Goal: Task Accomplishment & Management: Use online tool/utility

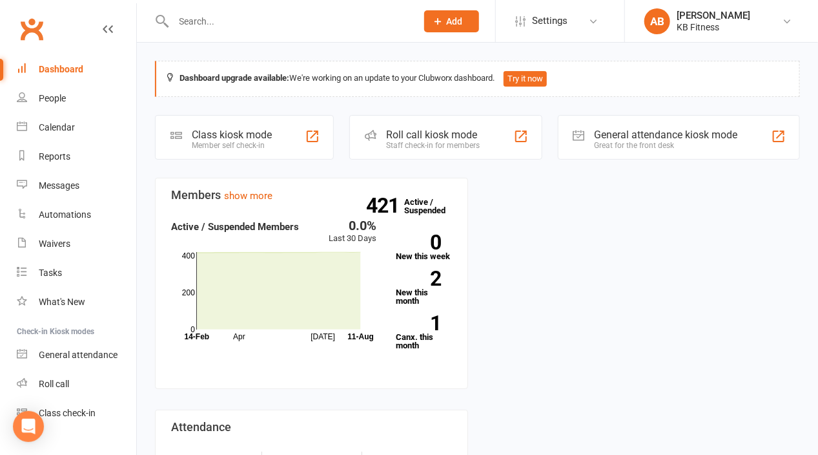
click at [487, 139] on div "Roll call kiosk mode Staff check-in for members" at bounding box center [445, 137] width 192 height 45
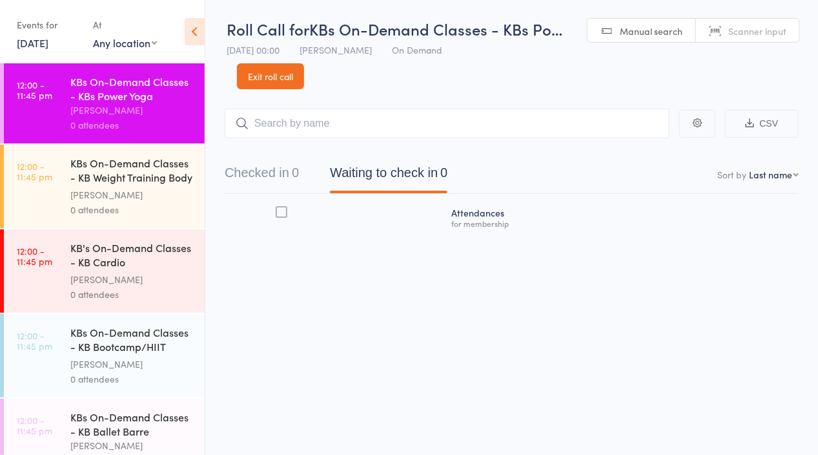
click at [468, 220] on div "for membership" at bounding box center [622, 223] width 342 height 8
click at [280, 210] on div at bounding box center [282, 212] width 12 height 12
click at [278, 208] on input "checkbox" at bounding box center [278, 208] width 0 height 0
click at [280, 212] on div at bounding box center [282, 212] width 12 height 12
click at [278, 208] on input "checkbox" at bounding box center [278, 208] width 0 height 0
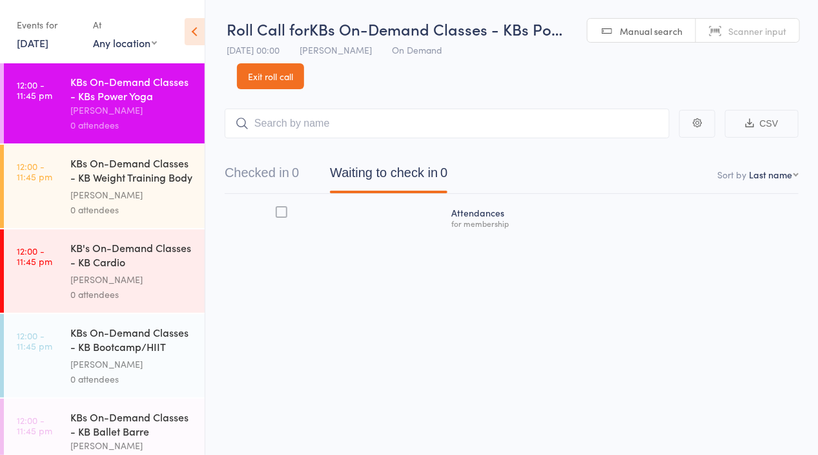
click at [280, 78] on link "Exit roll call" at bounding box center [270, 76] width 67 height 26
